Goal: Task Accomplishment & Management: Manage account settings

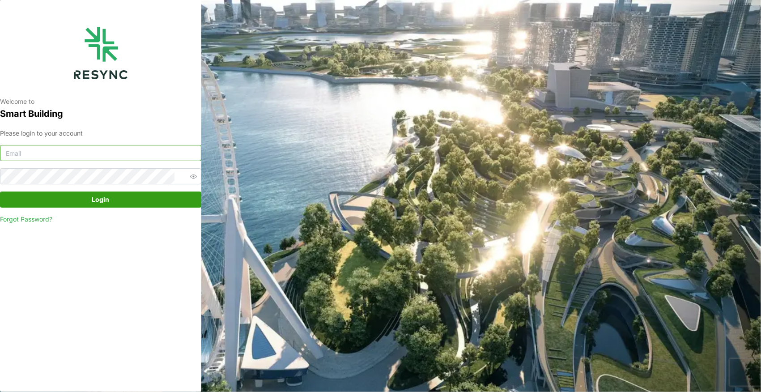
click at [139, 157] on input at bounding box center [100, 153] width 201 height 16
drag, startPoint x: 139, startPoint y: 157, endPoint x: 106, endPoint y: 151, distance: 33.2
click at [106, 151] on input at bounding box center [100, 153] width 201 height 16
type input "andrew.ong@aumovio.com"
click at [0, 191] on button "Login" at bounding box center [100, 199] width 201 height 16
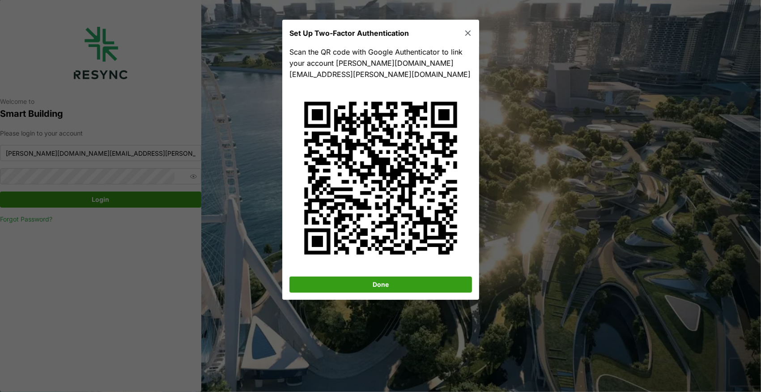
click at [357, 277] on span "Done" at bounding box center [381, 284] width 166 height 15
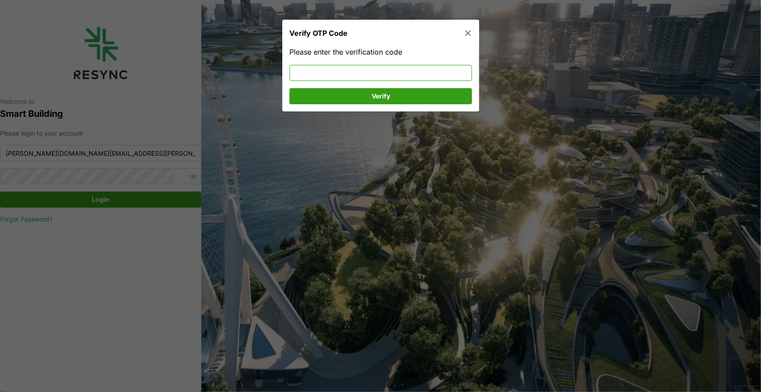
click at [413, 72] on input at bounding box center [380, 73] width 183 height 16
type input "184553"
click at [382, 90] on span "Verify" at bounding box center [380, 96] width 18 height 15
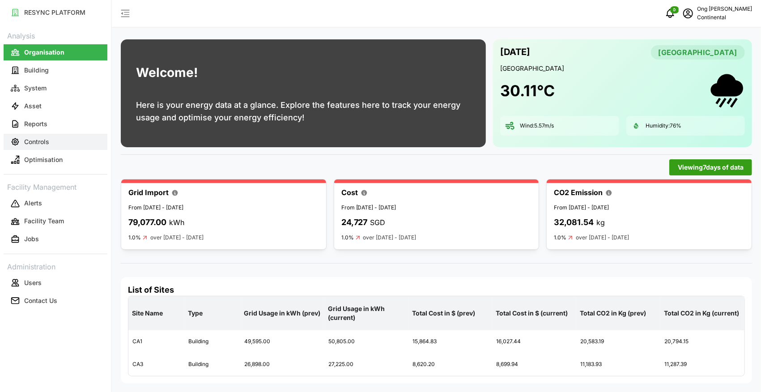
click at [43, 148] on button "Controls" at bounding box center [56, 142] width 104 height 16
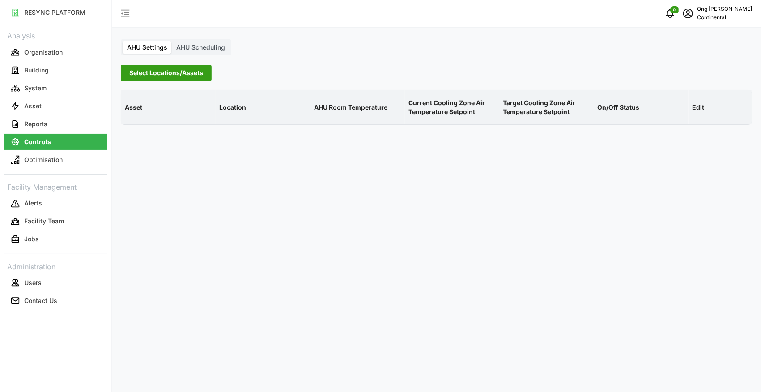
click at [156, 75] on span "Select Locations/Assets" at bounding box center [166, 72] width 74 height 15
click at [132, 114] on polyline at bounding box center [133, 113] width 2 height 4
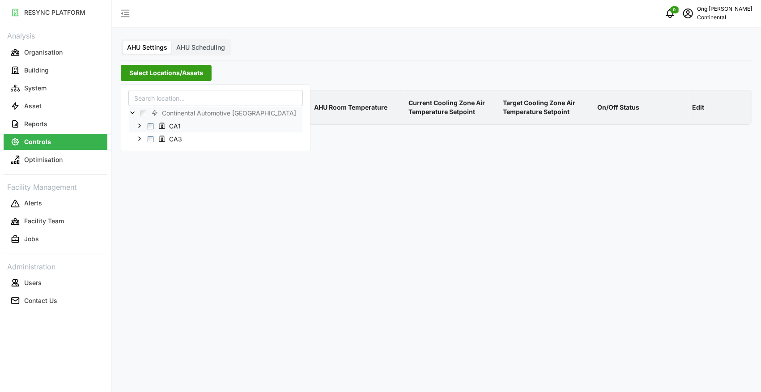
click at [152, 124] on span "Select CA1" at bounding box center [151, 126] width 6 height 6
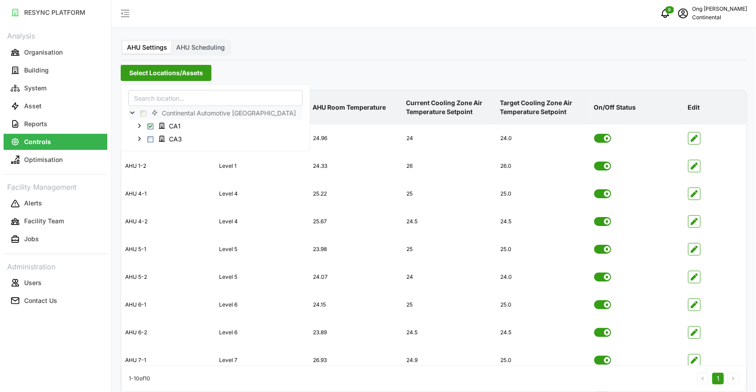
click at [399, 55] on div "AHU Settings AHU Scheduling Select Locations/Assets Asset Location AHU Room Tem…" at bounding box center [434, 219] width 645 height 438
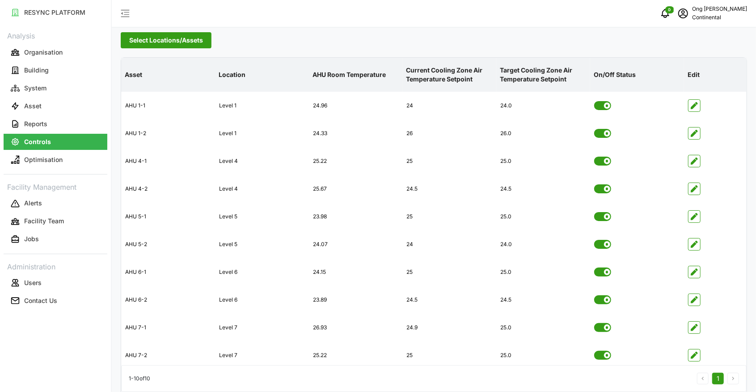
scroll to position [45, 0]
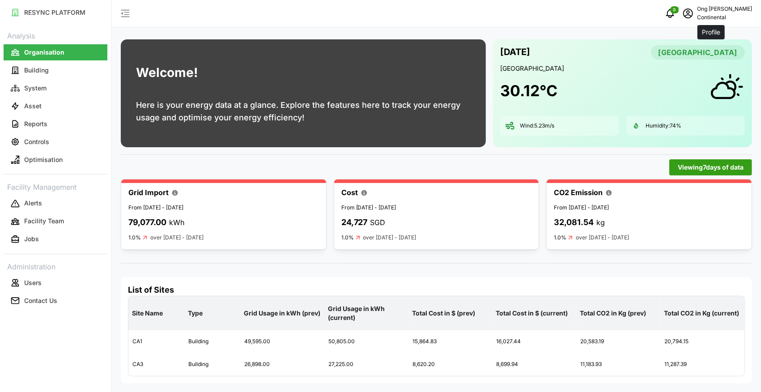
click at [693, 17] on icon "schedule" at bounding box center [688, 13] width 11 height 11
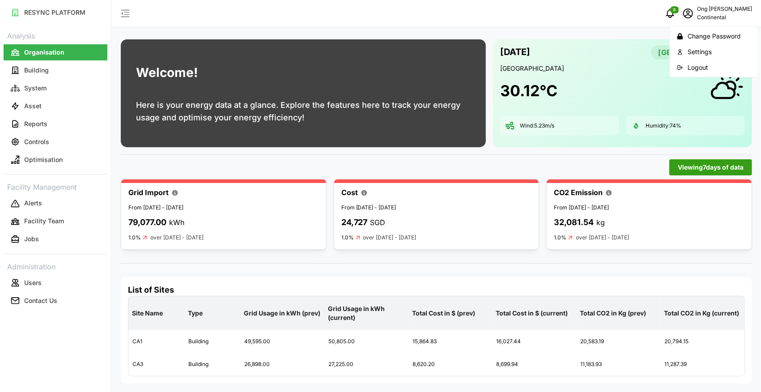
click at [704, 62] on button "Logout" at bounding box center [713, 67] width 85 height 16
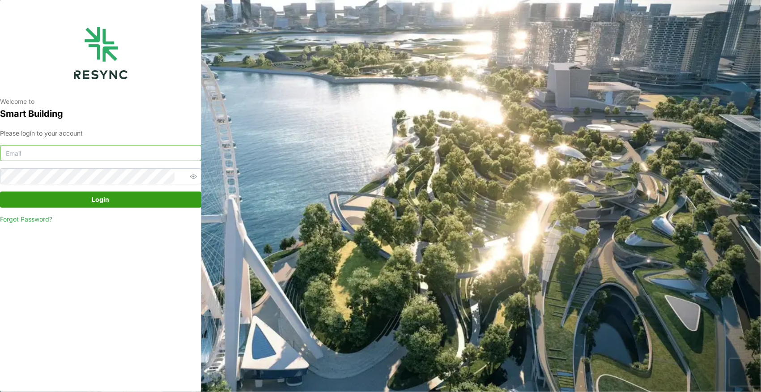
click at [138, 149] on input at bounding box center [100, 153] width 201 height 16
type input "[PERSON_NAME][DOMAIN_NAME][EMAIL_ADDRESS][PERSON_NAME][DOMAIN_NAME]"
click at [112, 200] on span "Login" at bounding box center [100, 199] width 184 height 15
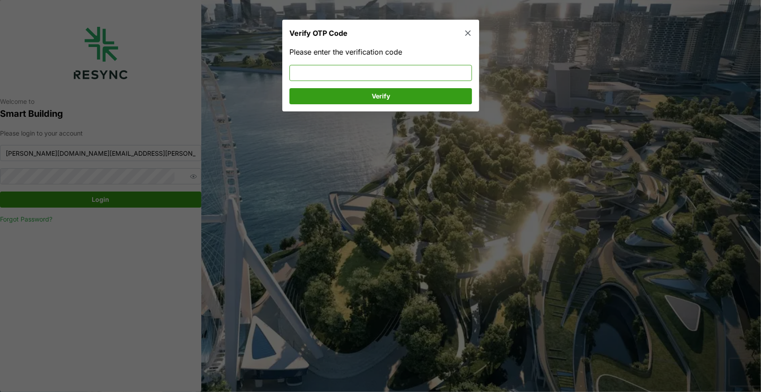
click at [318, 74] on input at bounding box center [380, 73] width 183 height 16
click at [344, 91] on span "Verify" at bounding box center [381, 96] width 166 height 15
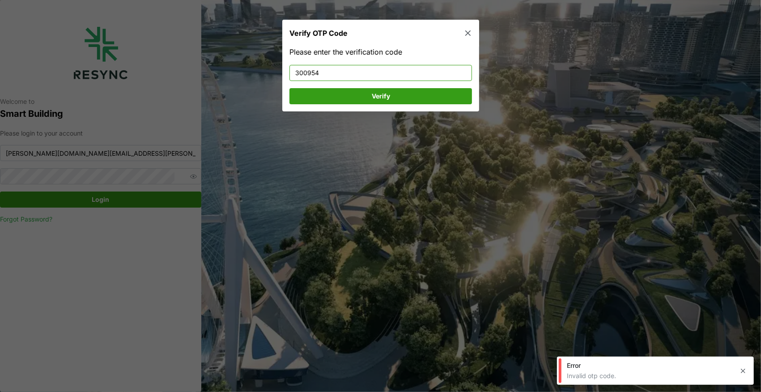
drag, startPoint x: 351, startPoint y: 67, endPoint x: 262, endPoint y: 76, distance: 89.0
click at [262, 391] on div "Verify OTP Code Please enter the verification code 300954 Verify" at bounding box center [380, 392] width 761 height 0
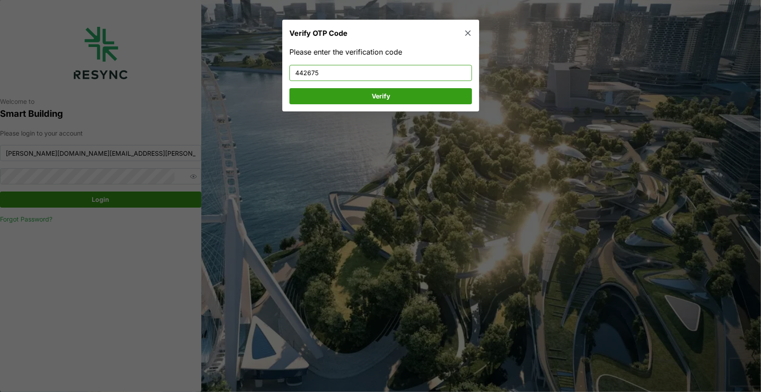
type input "442675"
click at [331, 101] on span "Verify" at bounding box center [381, 96] width 166 height 15
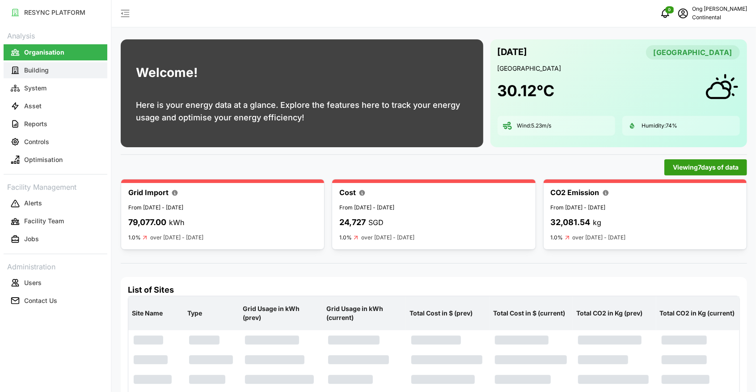
click at [40, 71] on p "Building" at bounding box center [36, 70] width 25 height 9
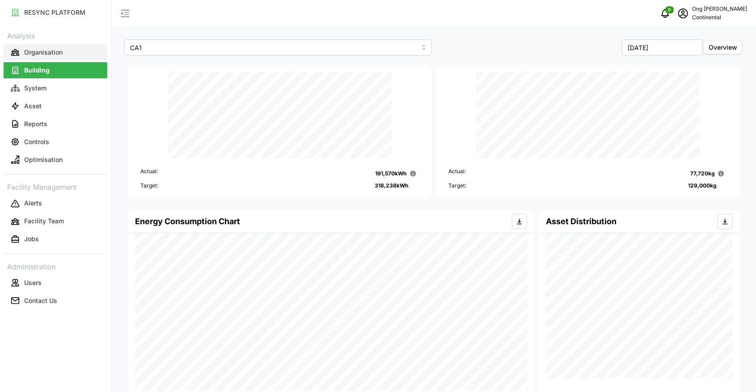
click at [51, 53] on p "Organisation" at bounding box center [43, 52] width 38 height 9
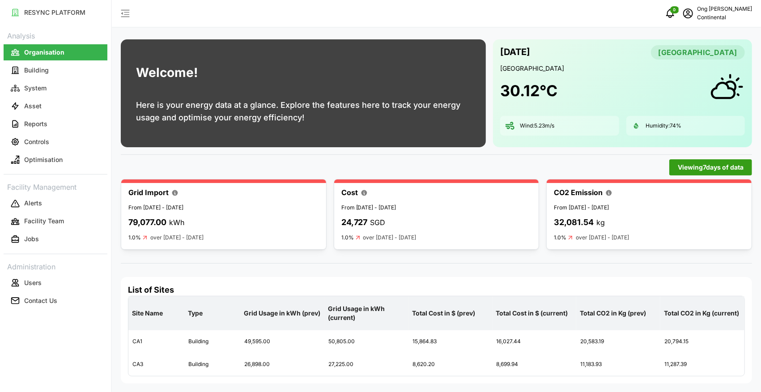
click at [689, 168] on span "Viewing 7 days of data" at bounding box center [711, 167] width 66 height 15
click at [645, 182] on input "7 Days" at bounding box center [611, 184] width 119 height 16
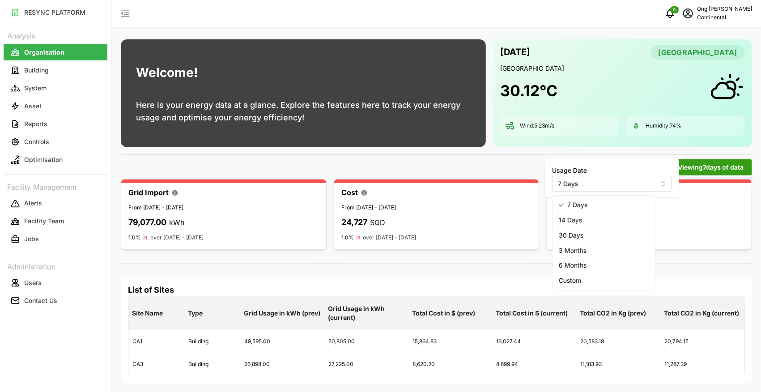
click at [575, 221] on span "14 Days" at bounding box center [570, 220] width 23 height 10
type input "14 Days"
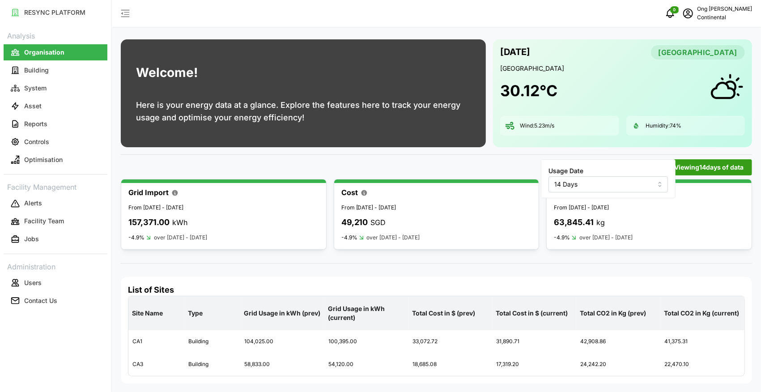
click at [684, 170] on span "Viewing 14 days of data" at bounding box center [708, 167] width 69 height 15
click at [697, 165] on span "Viewing 14 days of data" at bounding box center [708, 167] width 69 height 15
click at [628, 184] on input "14 Days" at bounding box center [607, 184] width 119 height 16
click at [579, 231] on div "30 Days" at bounding box center [600, 235] width 99 height 15
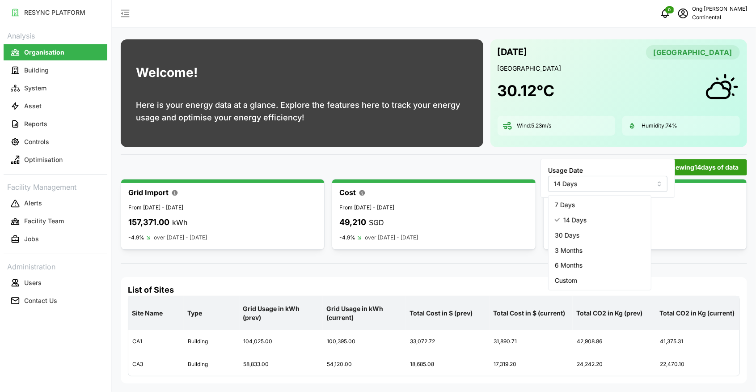
type input "30 Days"
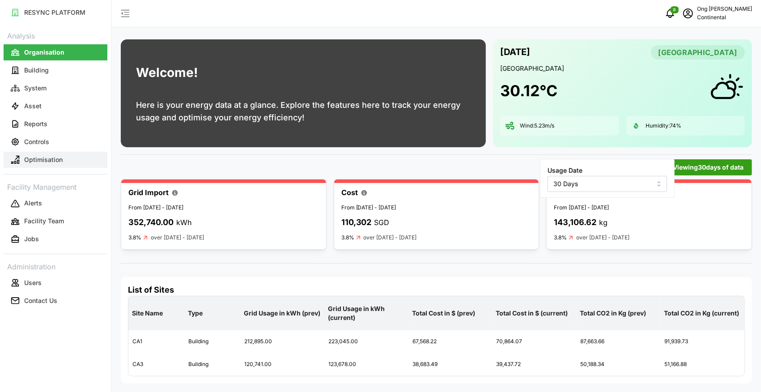
click at [34, 155] on p "Optimisation" at bounding box center [43, 159] width 38 height 9
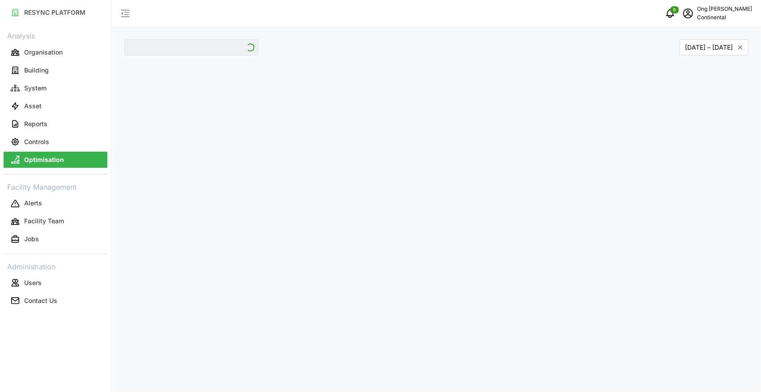
type input "CA1"
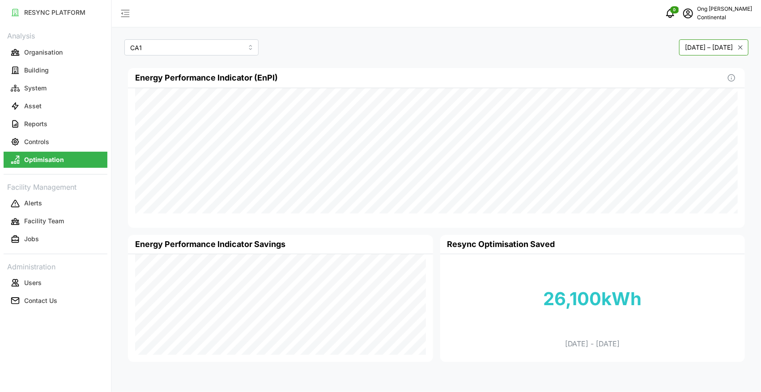
click at [729, 47] on button "[DATE] – [DATE]" at bounding box center [713, 47] width 69 height 16
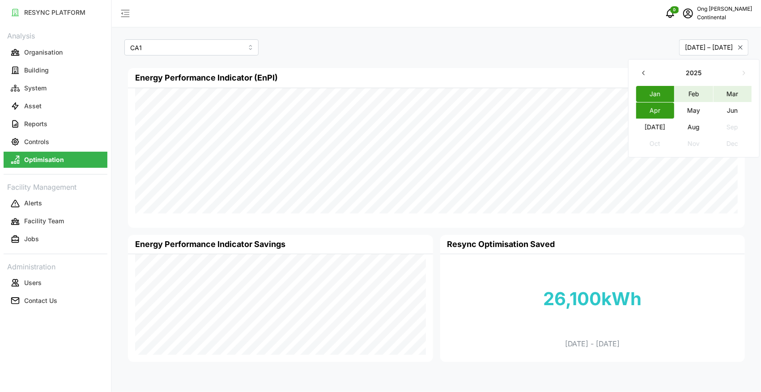
click at [693, 127] on button "Aug" at bounding box center [694, 127] width 38 height 16
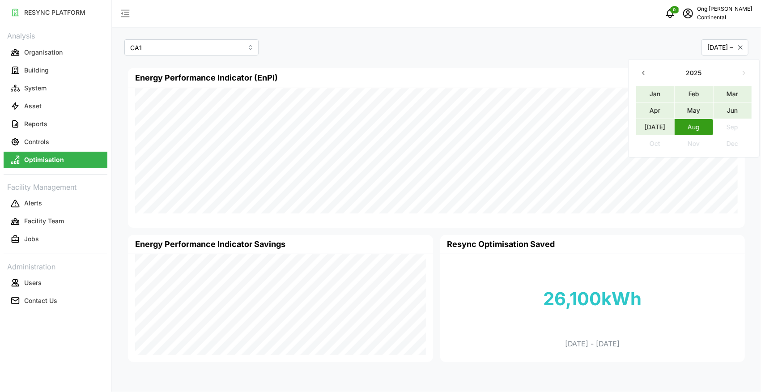
click at [663, 94] on button "Jan" at bounding box center [655, 94] width 38 height 16
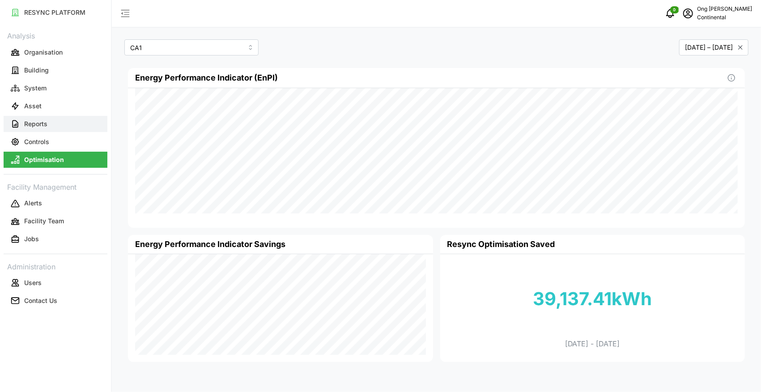
click at [51, 121] on button "Reports" at bounding box center [56, 124] width 104 height 16
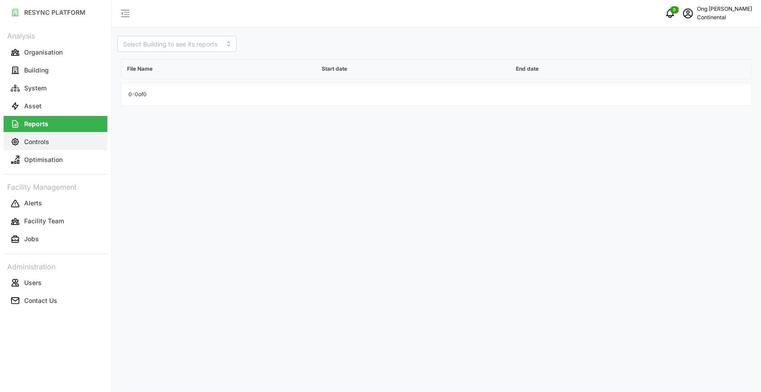
click at [38, 146] on p "Controls" at bounding box center [36, 141] width 25 height 9
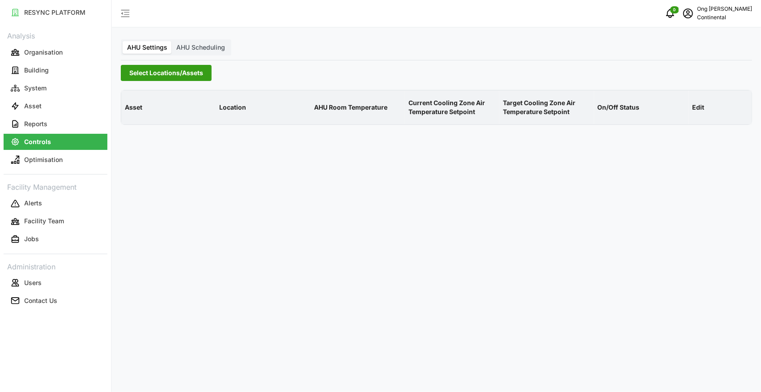
click at [170, 73] on span "Select Locations/Assets" at bounding box center [166, 72] width 74 height 15
click at [132, 114] on polyline at bounding box center [133, 113] width 2 height 4
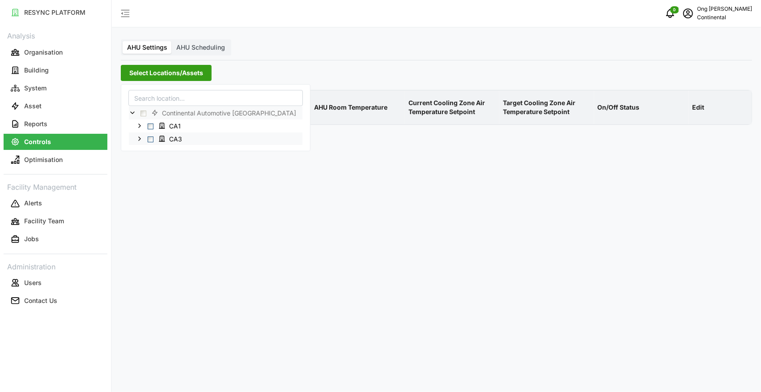
click at [150, 141] on span "Select CA3" at bounding box center [151, 139] width 6 height 6
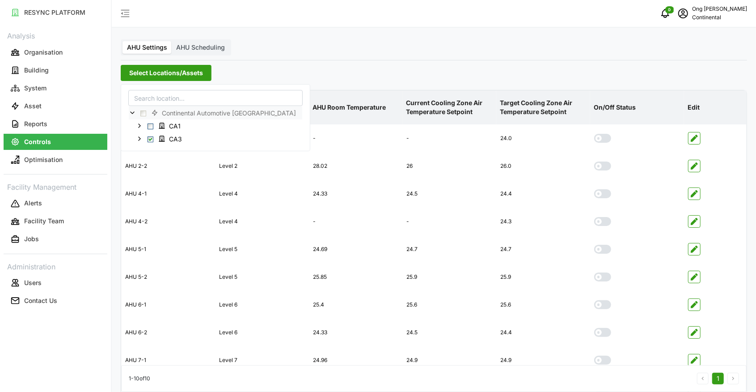
click at [451, 65] on div "Select Locations/Assets" at bounding box center [434, 73] width 627 height 16
click at [206, 49] on span "AHU Scheduling" at bounding box center [200, 47] width 49 height 8
click at [172, 41] on input "AHU Scheduling" at bounding box center [172, 41] width 0 height 0
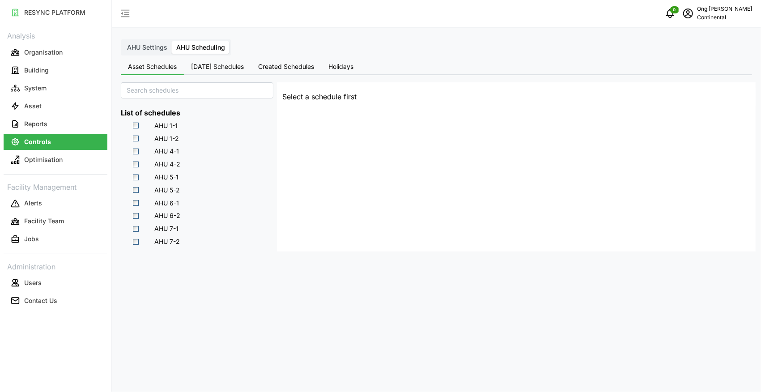
click at [221, 64] on span "[DATE] Schedules" at bounding box center [217, 67] width 53 height 6
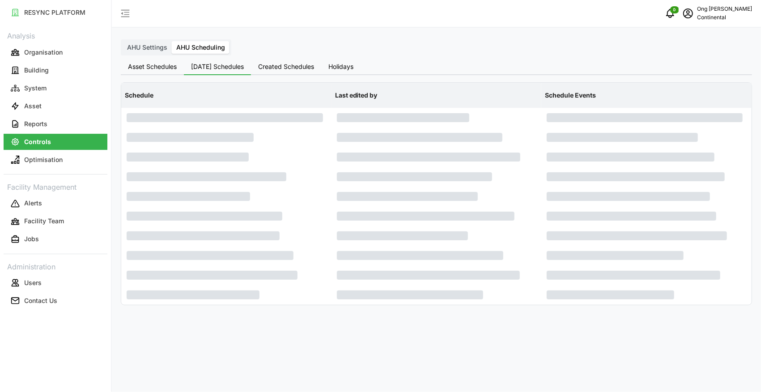
click at [161, 47] on span "AHU Settings" at bounding box center [147, 47] width 40 height 8
click at [123, 41] on input "AHU Settings" at bounding box center [123, 41] width 0 height 0
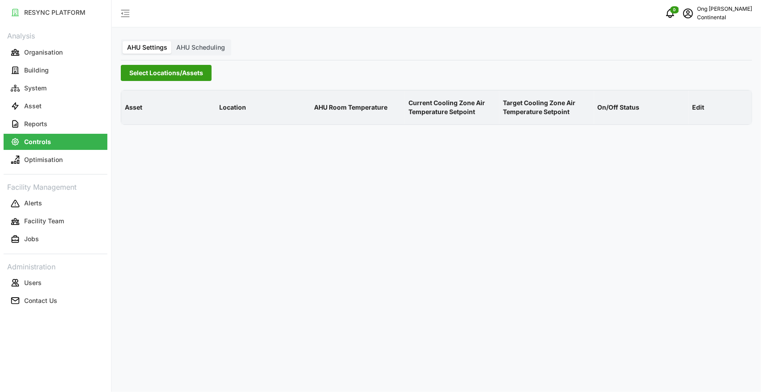
click at [166, 75] on span "Select Locations/Assets" at bounding box center [166, 72] width 74 height 15
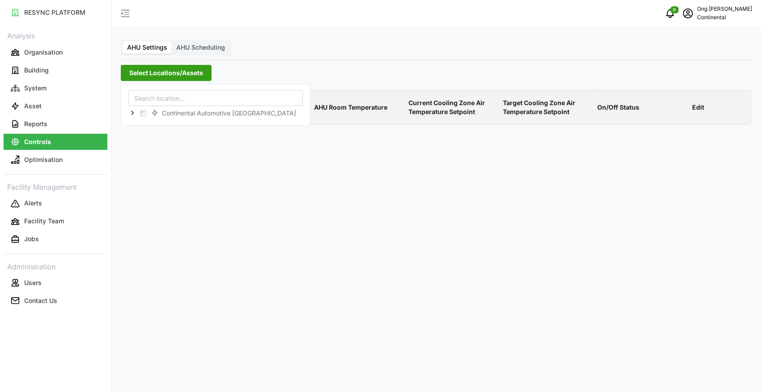
click at [192, 46] on span "AHU Scheduling" at bounding box center [200, 47] width 49 height 8
click at [172, 41] on input "AHU Scheduling" at bounding box center [172, 41] width 0 height 0
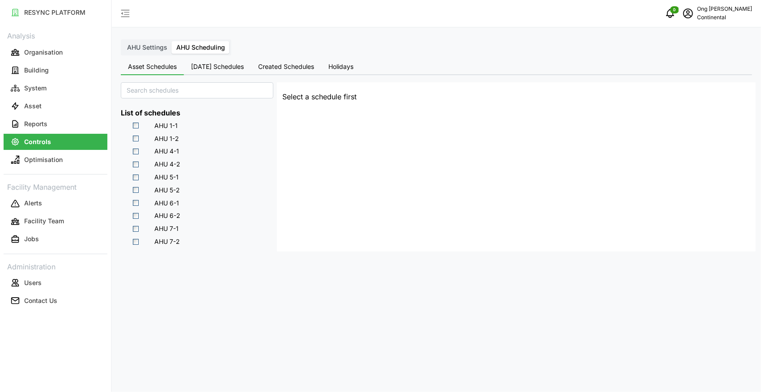
click at [207, 67] on span "[DATE] Schedules" at bounding box center [217, 67] width 53 height 6
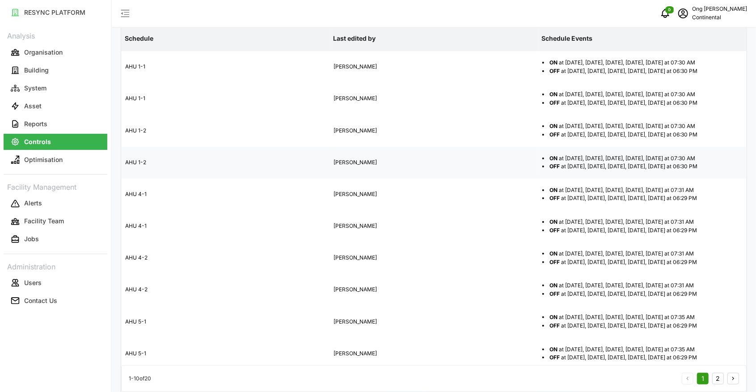
scroll to position [70, 0]
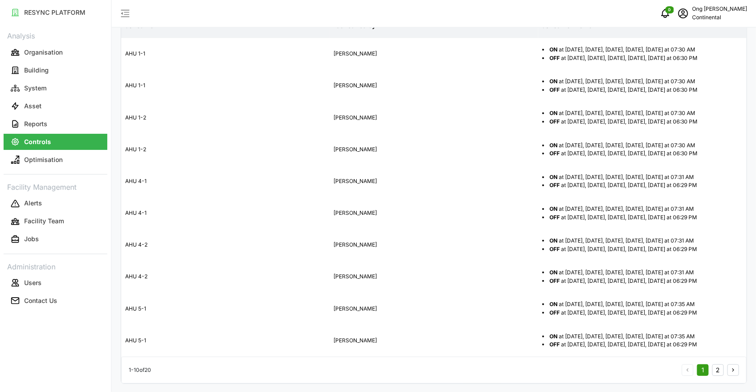
click at [723, 369] on button "2" at bounding box center [719, 370] width 12 height 12
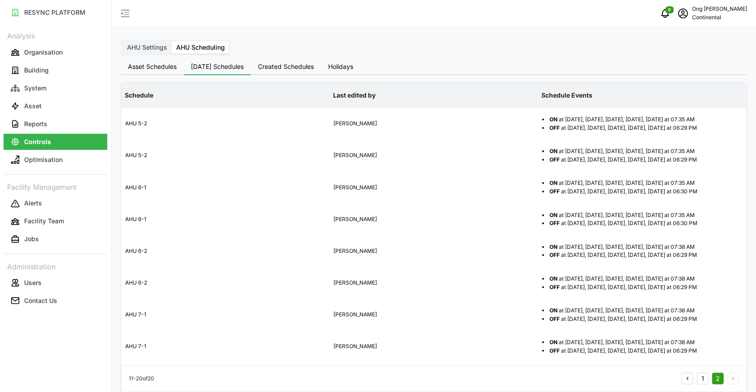
click at [273, 70] on span "Created Schedules" at bounding box center [286, 67] width 56 height 6
click at [274, 67] on span "Created Schedules" at bounding box center [286, 67] width 56 height 6
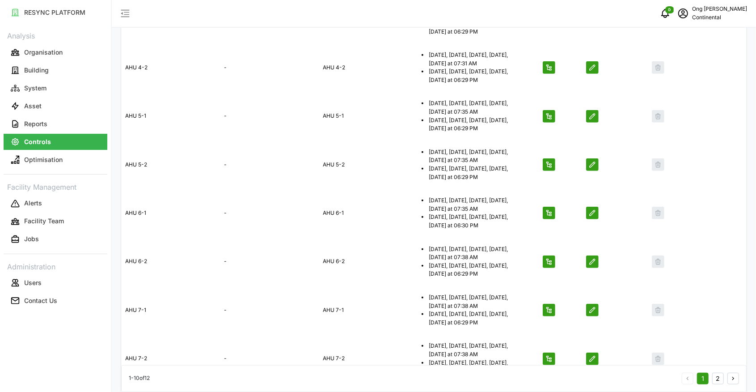
scroll to position [267, 0]
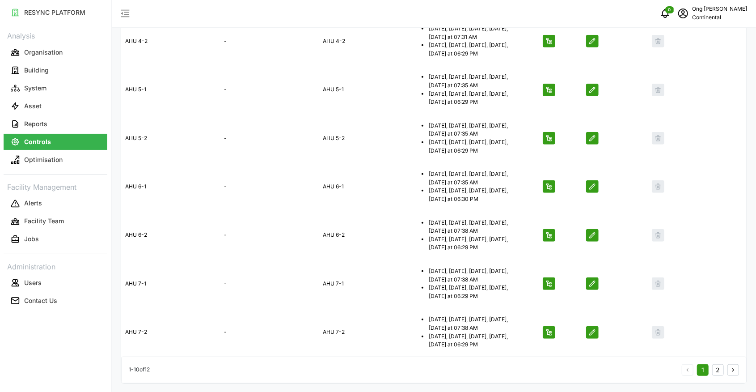
click at [717, 367] on button "2" at bounding box center [719, 370] width 12 height 12
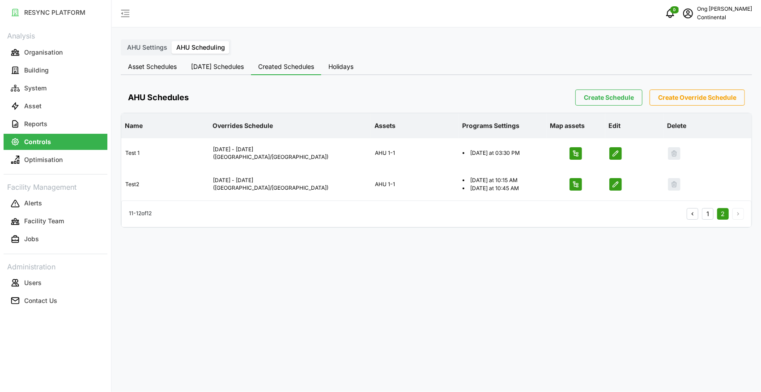
click at [329, 66] on button "Holidays" at bounding box center [340, 67] width 39 height 16
click at [337, 66] on span "Holidays" at bounding box center [340, 67] width 25 height 6
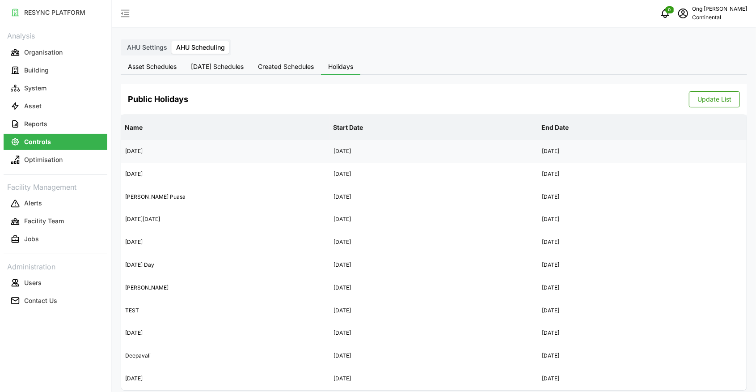
scroll to position [7, 0]
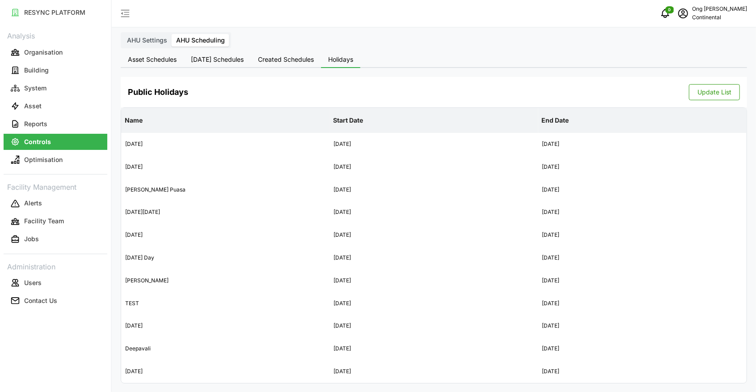
click at [211, 58] on span "[DATE] Schedules" at bounding box center [217, 59] width 53 height 6
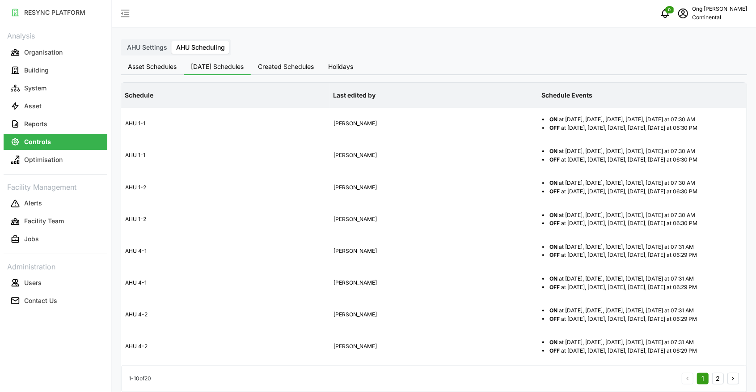
click at [715, 377] on button "2" at bounding box center [719, 379] width 12 height 12
click at [154, 49] on span "AHU Settings" at bounding box center [147, 47] width 40 height 8
click at [123, 41] on input "AHU Settings" at bounding box center [123, 41] width 0 height 0
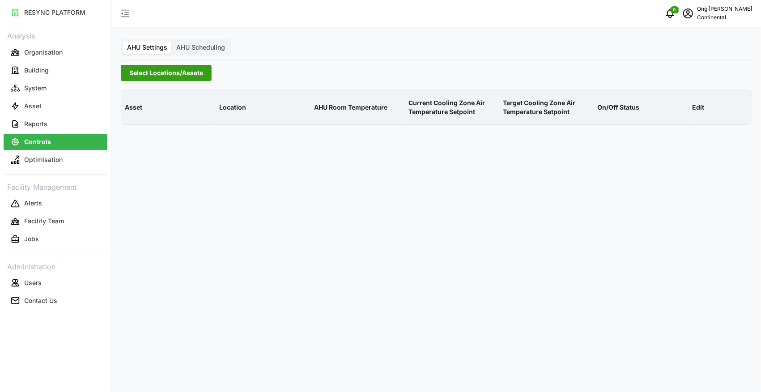
click at [157, 71] on span "Select Locations/Assets" at bounding box center [166, 72] width 74 height 15
click at [141, 114] on span "Select Continental Automotive Singapore" at bounding box center [143, 113] width 6 height 6
click at [134, 111] on icon at bounding box center [132, 113] width 7 height 7
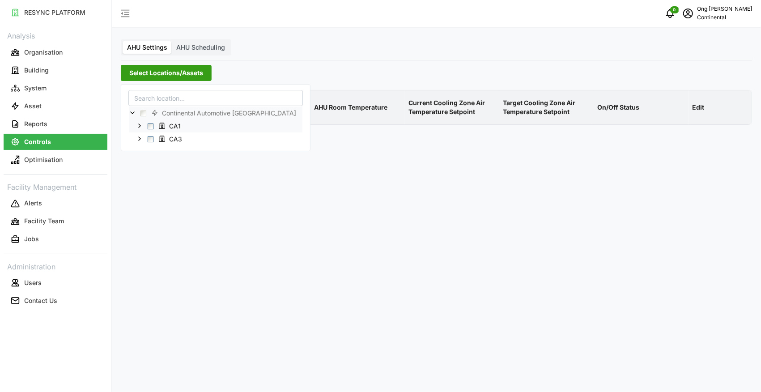
click at [148, 124] on span "Select CA1" at bounding box center [151, 126] width 6 height 6
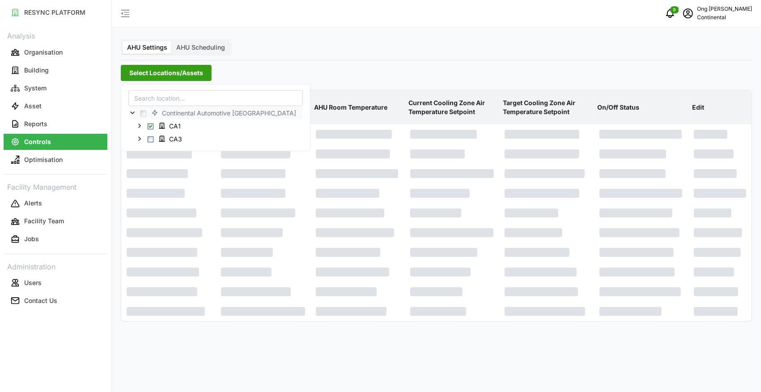
click at [435, 347] on div "AHU Settings AHU Scheduling Select Locations/Assets Asset Location AHU Room Tem…" at bounding box center [436, 196] width 649 height 392
